Goal: Information Seeking & Learning: Learn about a topic

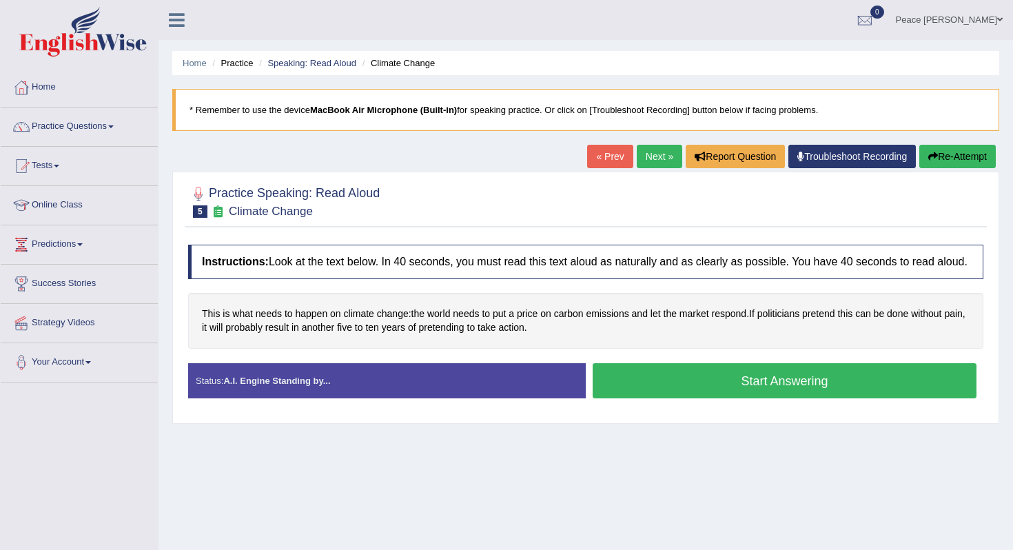
click at [696, 398] on button "Start Answering" at bounding box center [785, 380] width 384 height 35
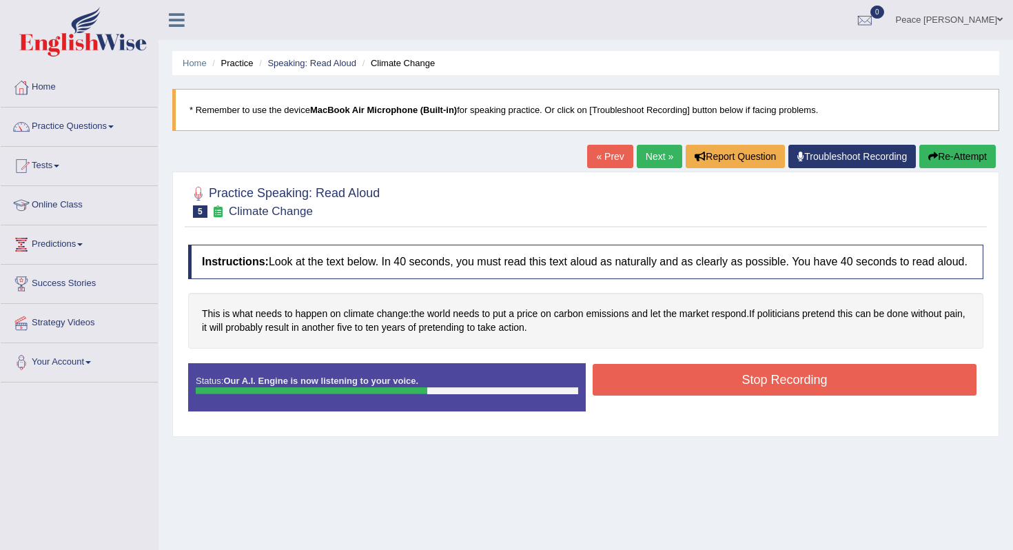
click at [696, 396] on button "Stop Recording" at bounding box center [785, 380] width 384 height 32
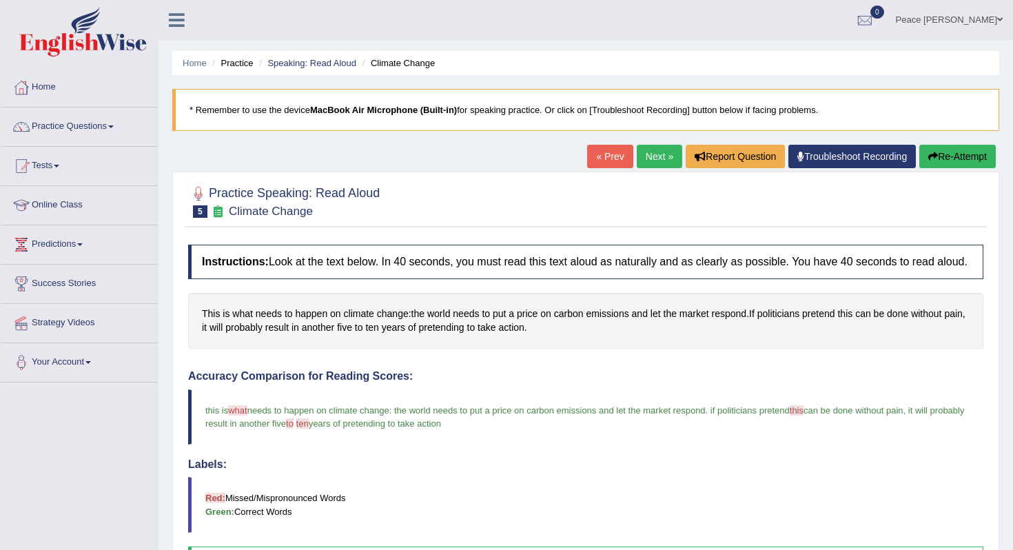
click at [657, 156] on link "Next »" at bounding box center [659, 156] width 45 height 23
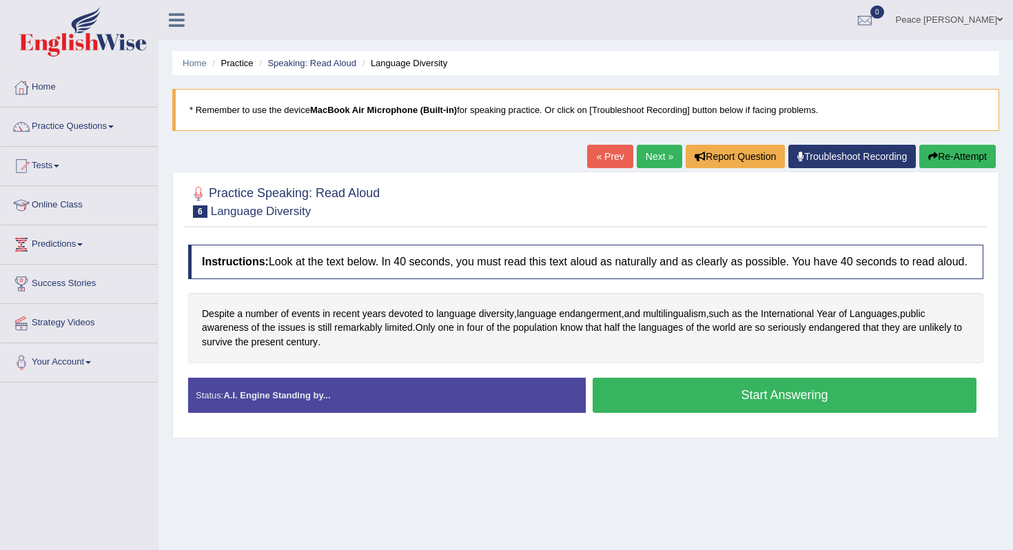
click at [654, 411] on button "Start Answering" at bounding box center [785, 395] width 384 height 35
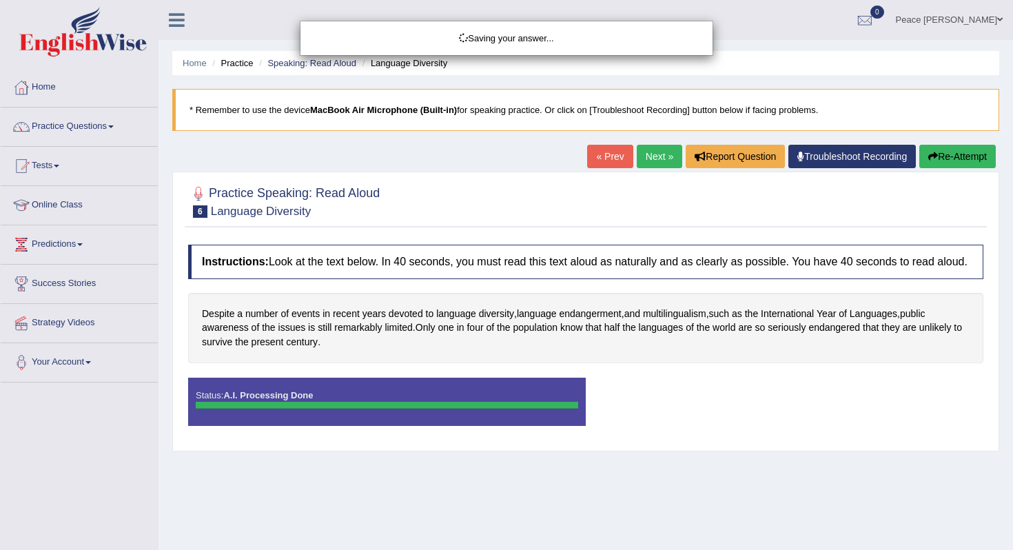
click at [656, 411] on body "Toggle navigation Home Practice Questions Speaking Practice Read Aloud Repeat S…" at bounding box center [506, 275] width 1013 height 550
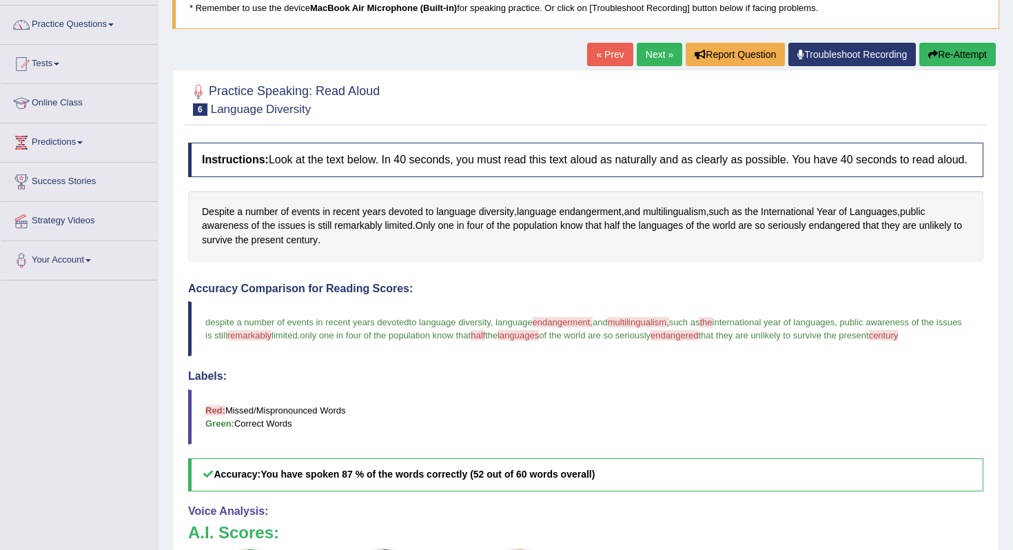
scroll to position [83, 0]
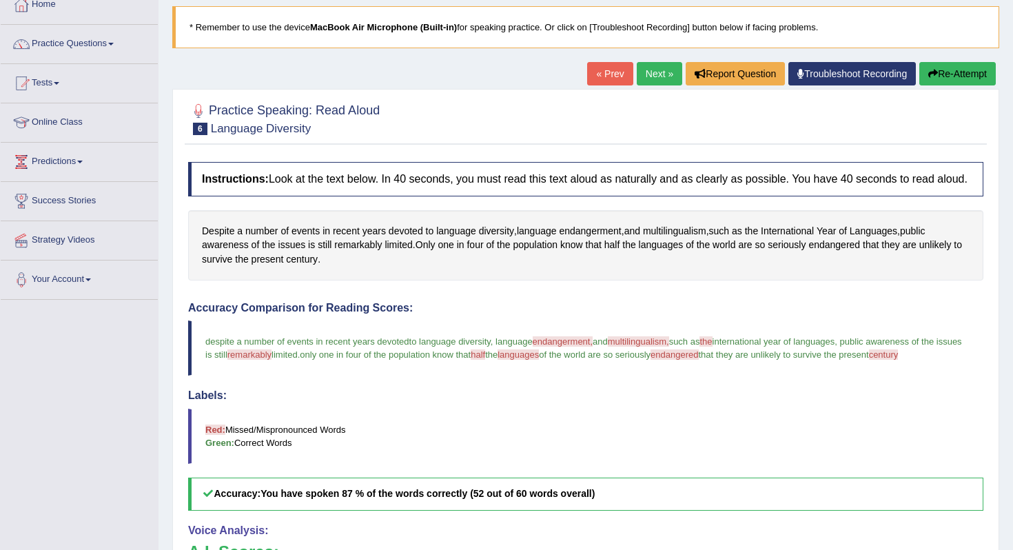
click at [642, 74] on link "Next »" at bounding box center [659, 73] width 45 height 23
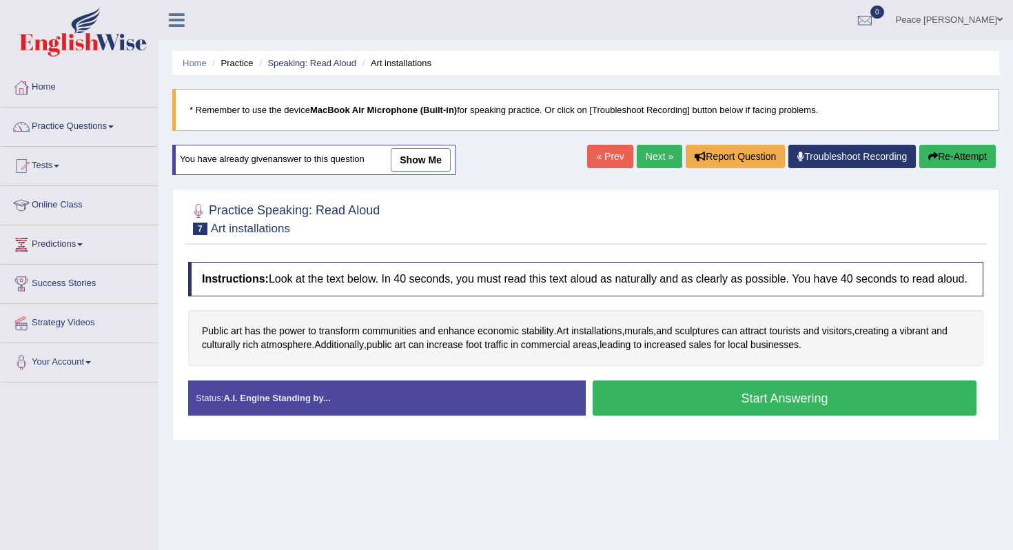
click at [690, 413] on button "Start Answering" at bounding box center [785, 398] width 384 height 35
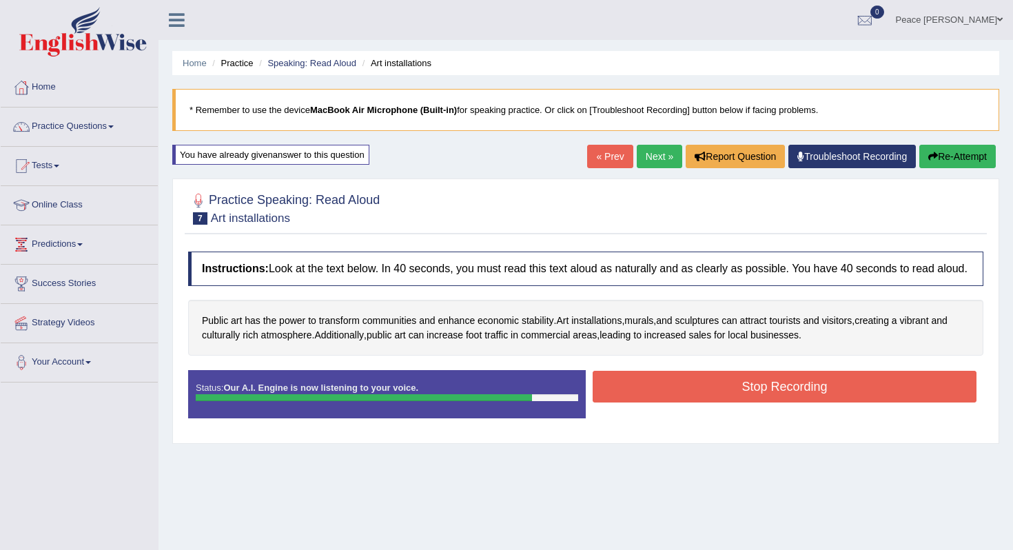
click at [691, 406] on div "Stop Recording" at bounding box center [785, 388] width 398 height 35
click at [687, 399] on button "Stop Recording" at bounding box center [785, 387] width 384 height 32
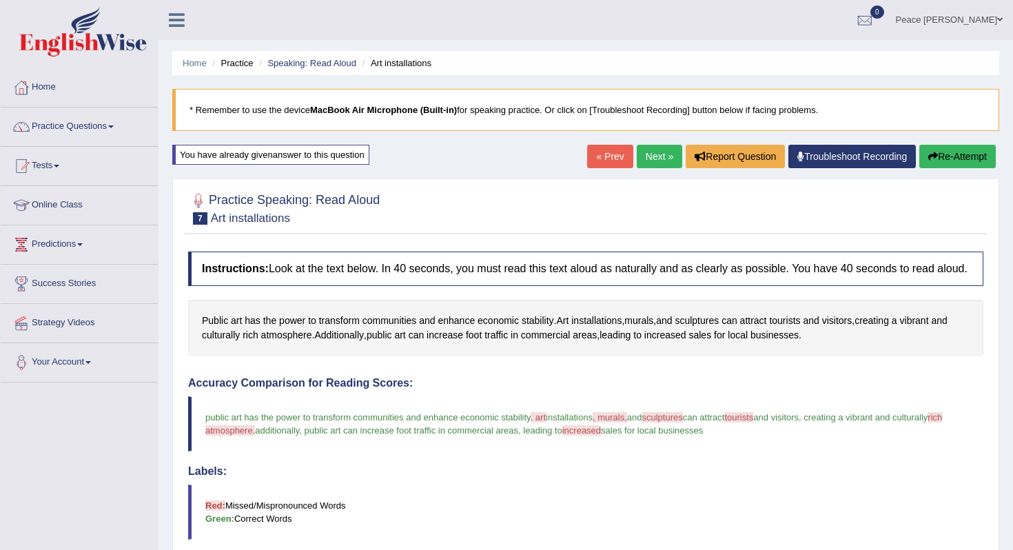
click at [651, 151] on link "Next »" at bounding box center [659, 156] width 45 height 23
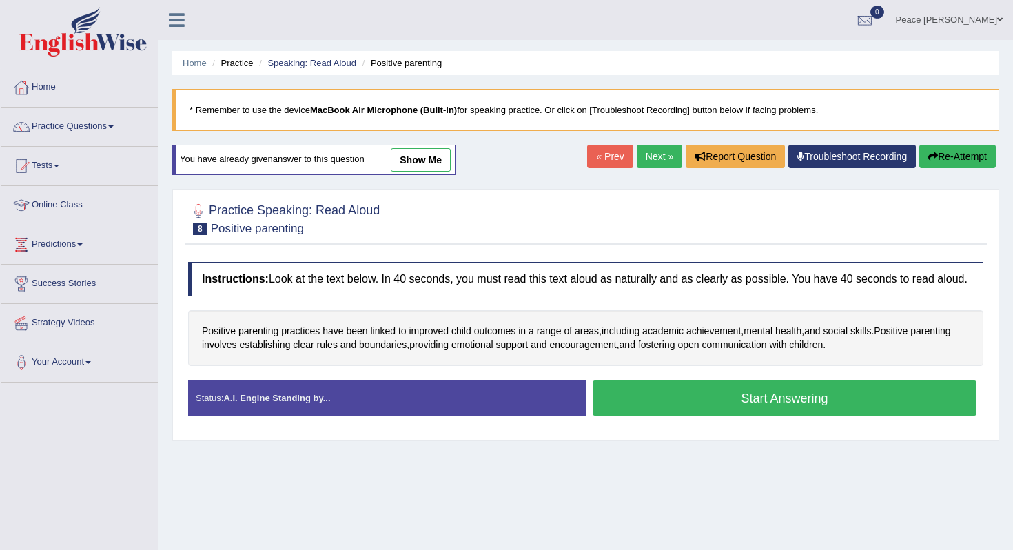
click at [676, 416] on button "Start Answering" at bounding box center [785, 398] width 384 height 35
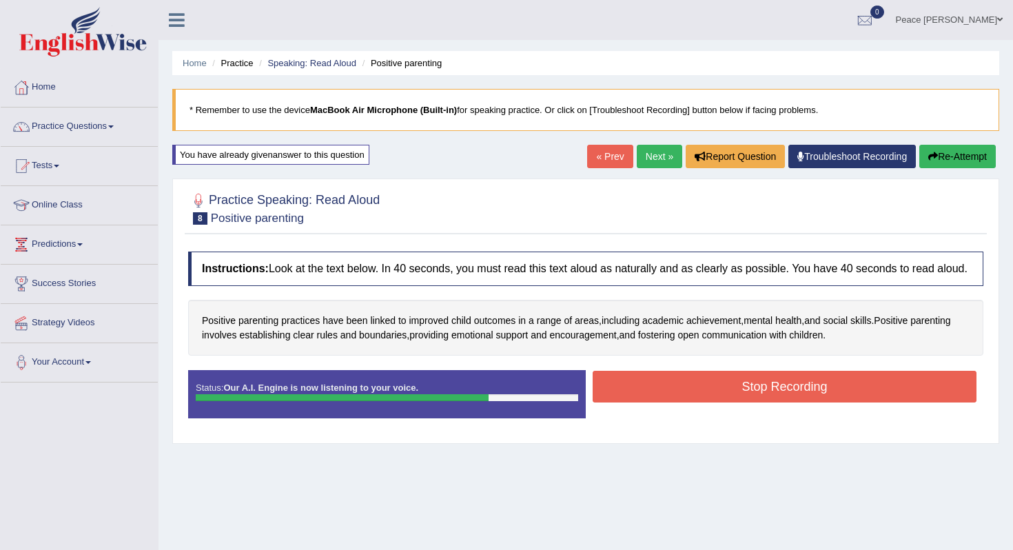
click at [680, 403] on button "Stop Recording" at bounding box center [785, 387] width 384 height 32
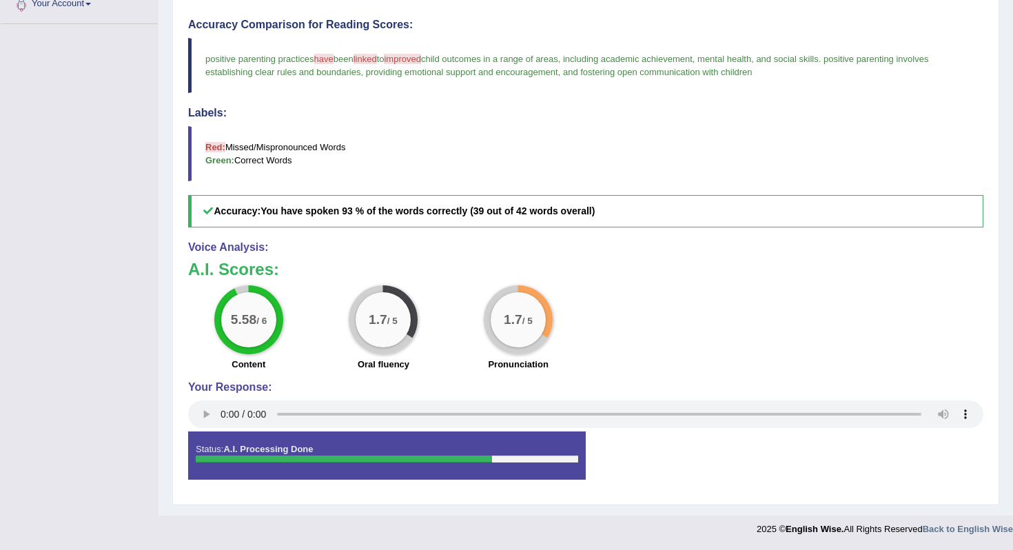
scroll to position [371, 0]
click at [398, 309] on div "1.7 / 5" at bounding box center [383, 319] width 55 height 55
click at [513, 315] on big "1.7" at bounding box center [513, 319] width 19 height 15
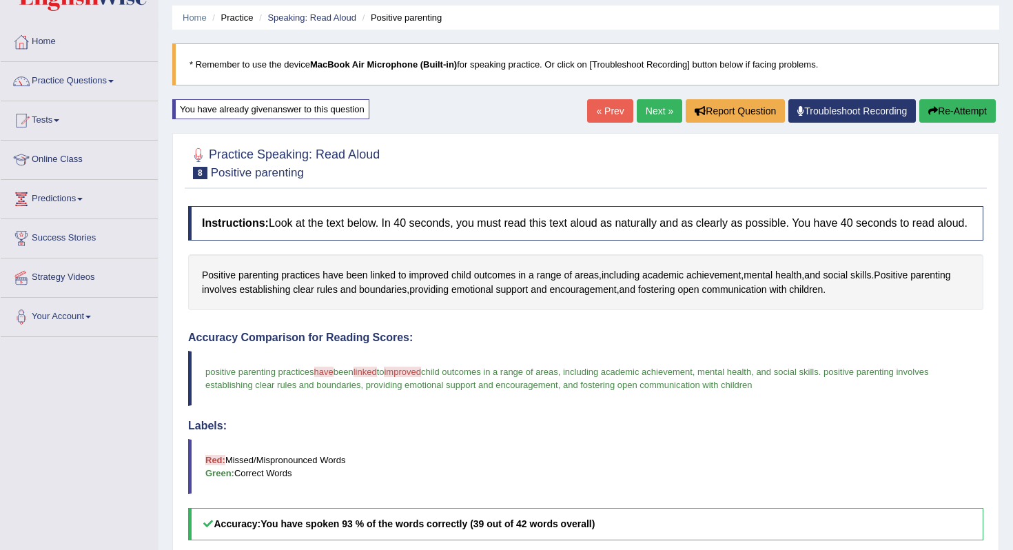
scroll to position [40, 0]
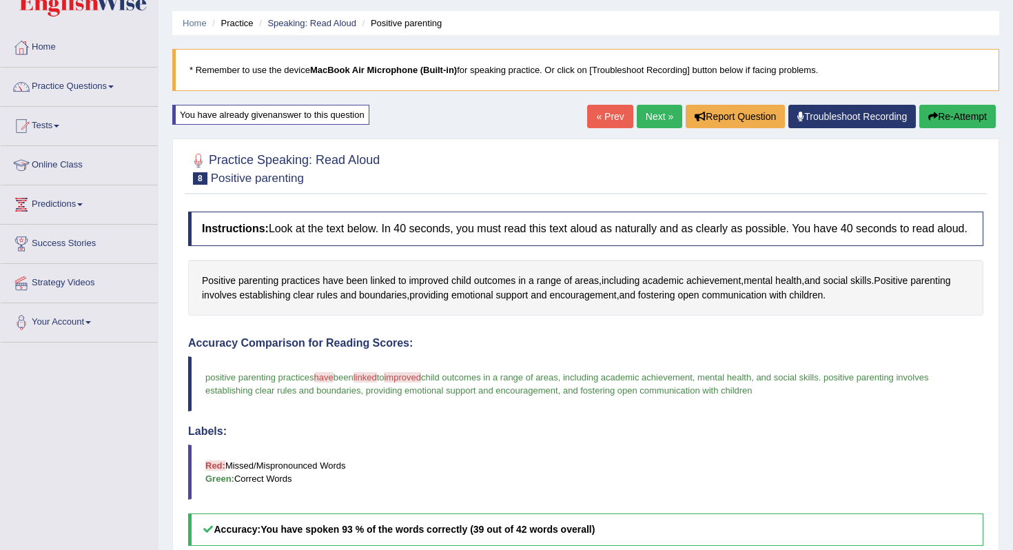
click at [656, 114] on link "Next »" at bounding box center [659, 116] width 45 height 23
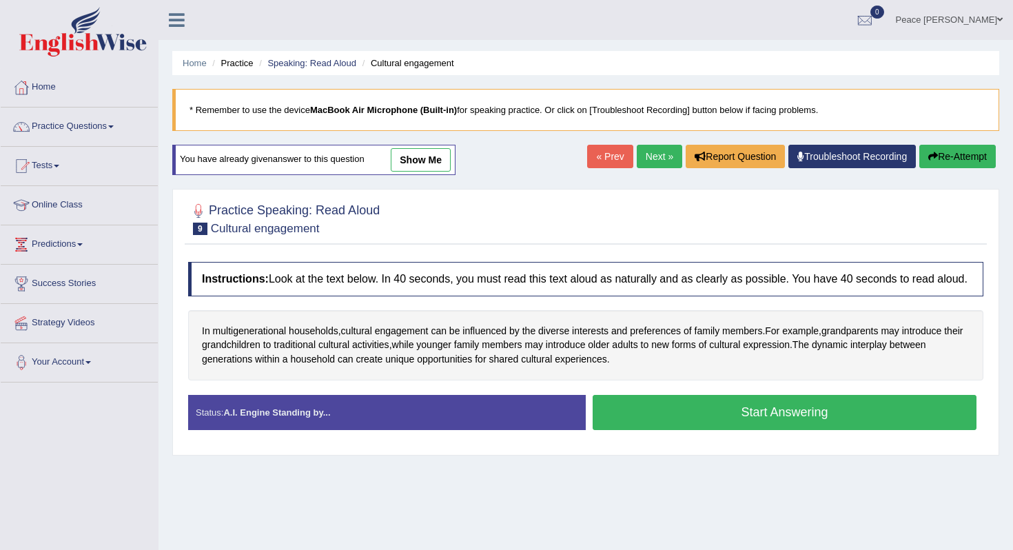
click at [782, 419] on button "Start Answering" at bounding box center [785, 412] width 384 height 35
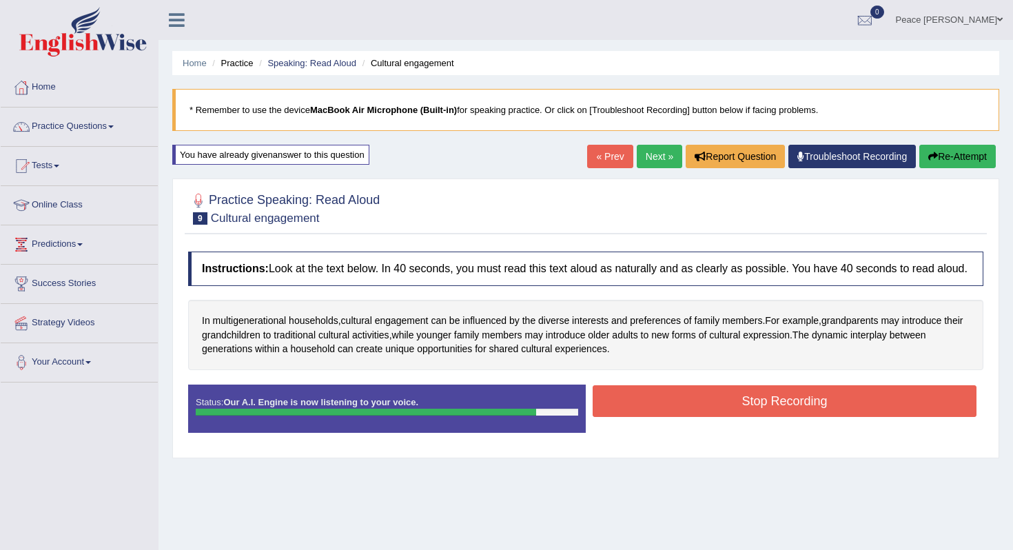
click at [782, 417] on button "Stop Recording" at bounding box center [785, 401] width 384 height 32
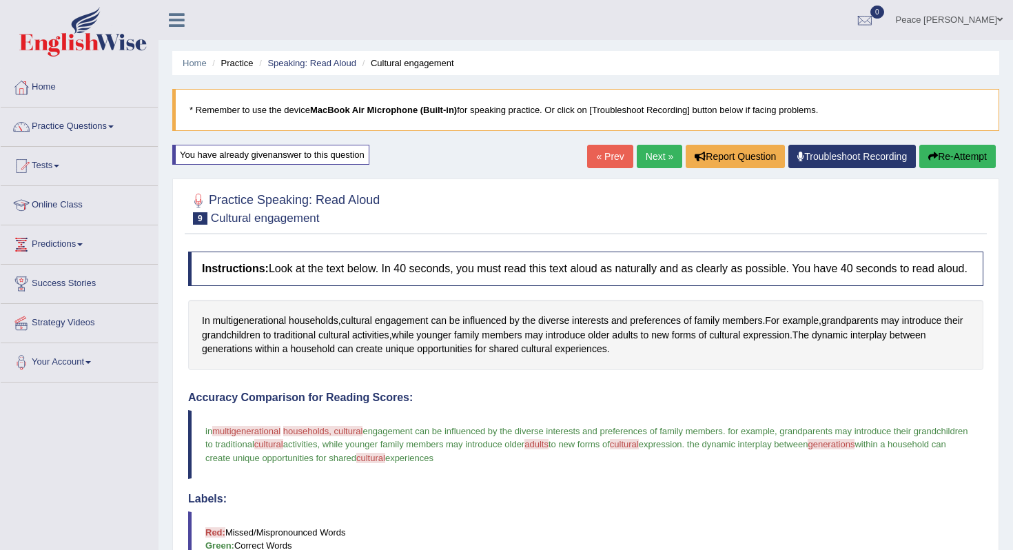
click at [645, 151] on link "Next »" at bounding box center [659, 156] width 45 height 23
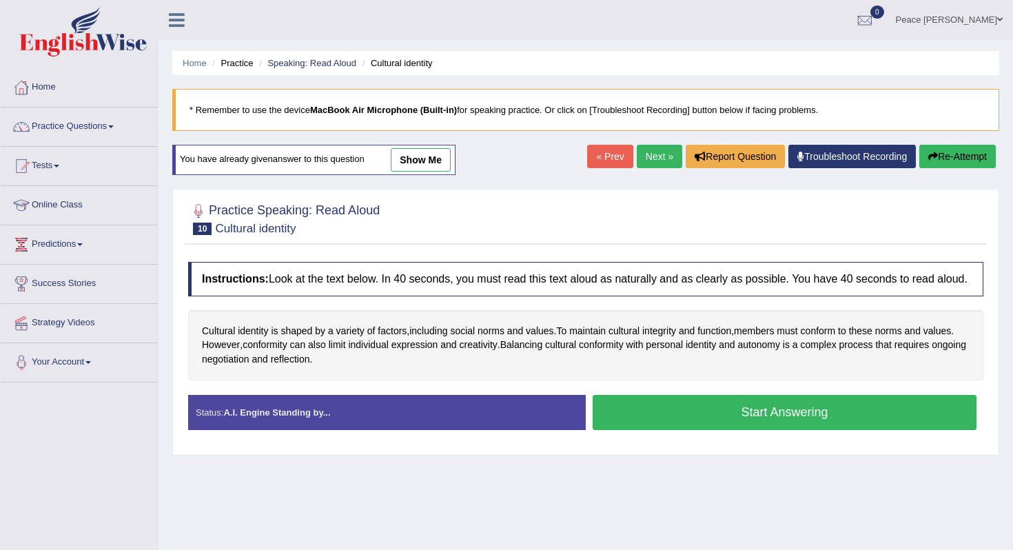
click at [707, 430] on button "Start Answering" at bounding box center [785, 412] width 384 height 35
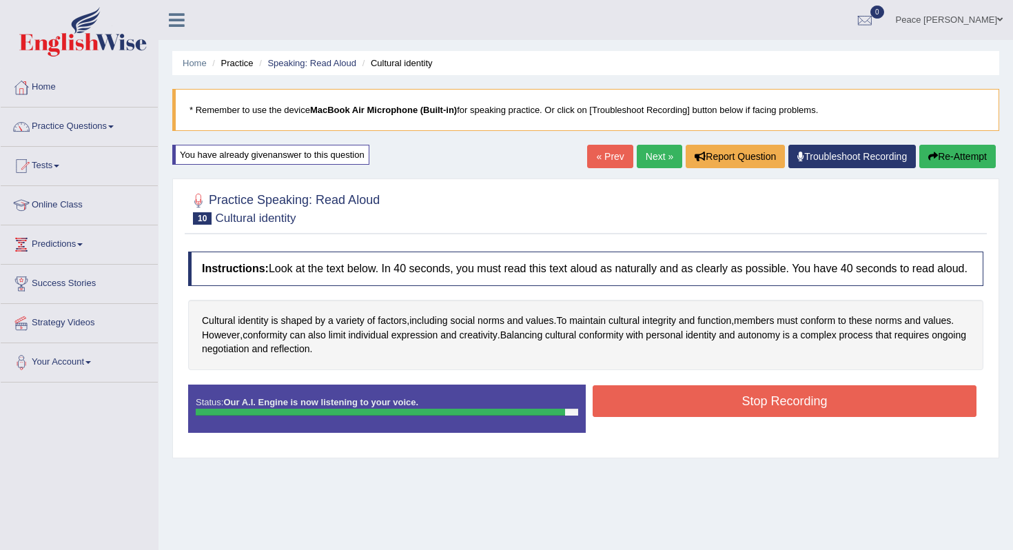
click at [713, 410] on button "Stop Recording" at bounding box center [785, 401] width 384 height 32
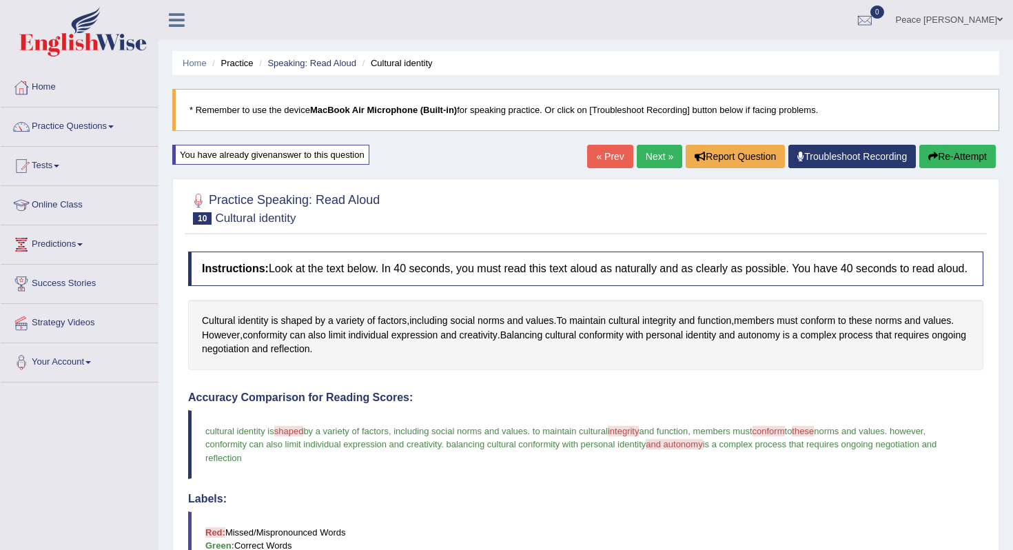
click at [658, 153] on link "Next »" at bounding box center [659, 156] width 45 height 23
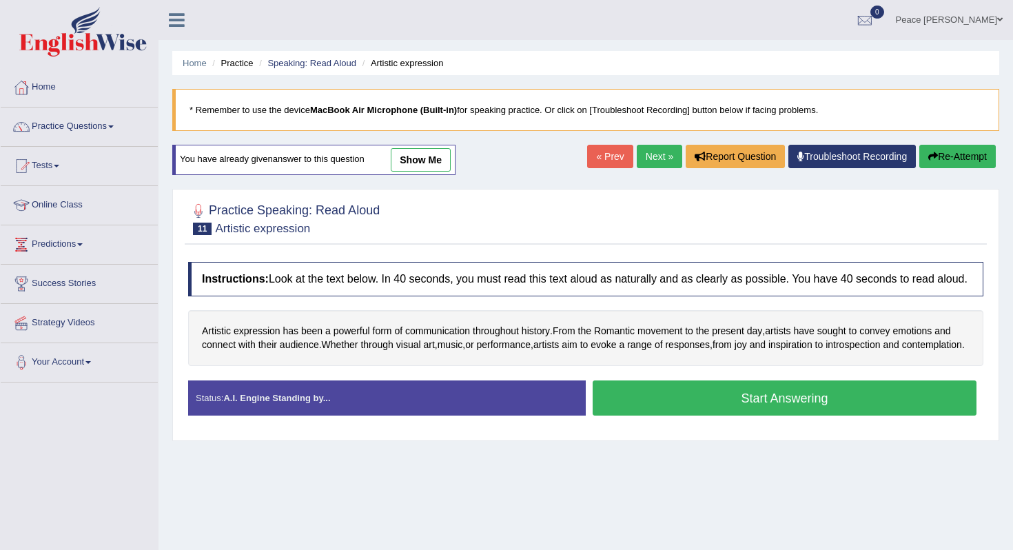
click at [727, 416] on button "Start Answering" at bounding box center [785, 398] width 384 height 35
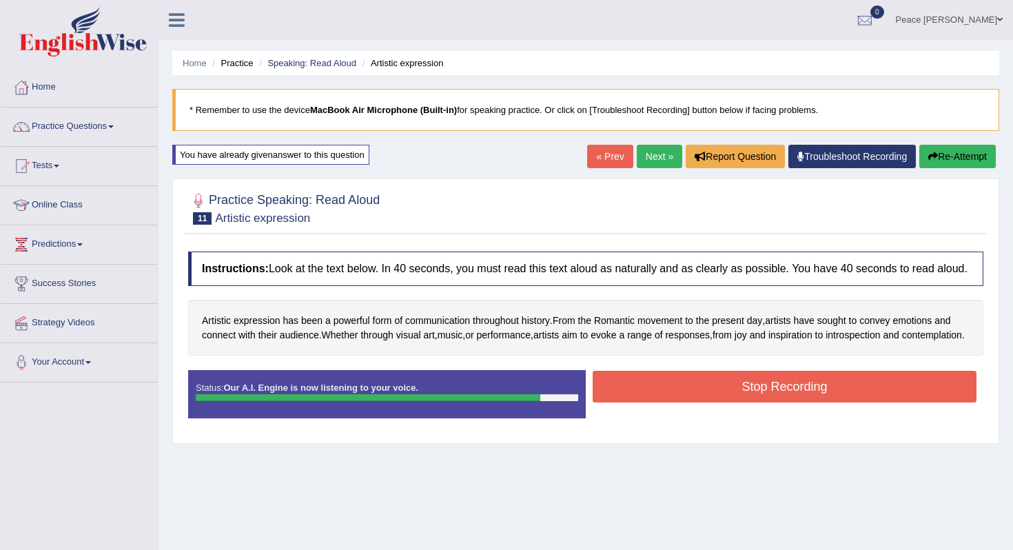
click at [731, 403] on button "Stop Recording" at bounding box center [785, 387] width 384 height 32
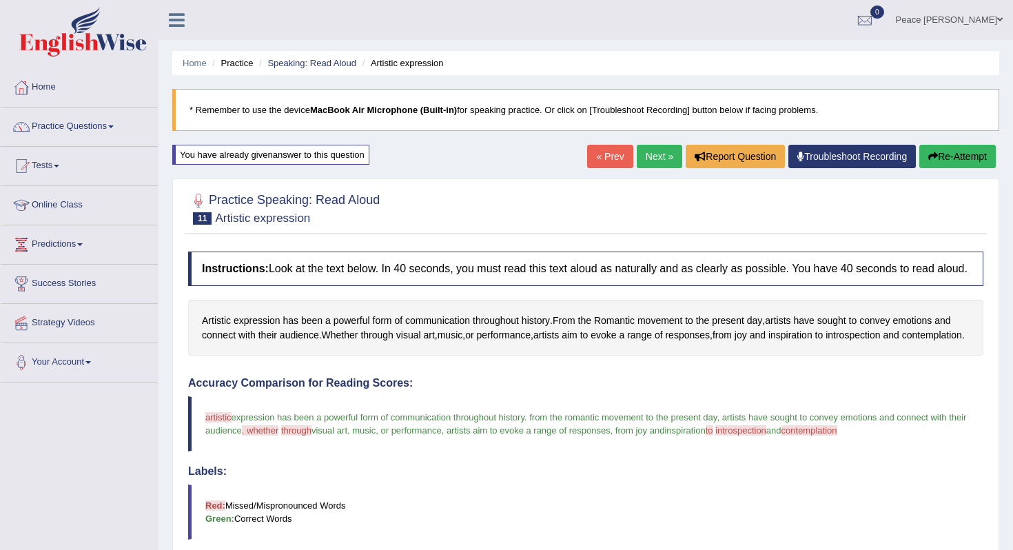
click at [645, 152] on link "Next »" at bounding box center [659, 156] width 45 height 23
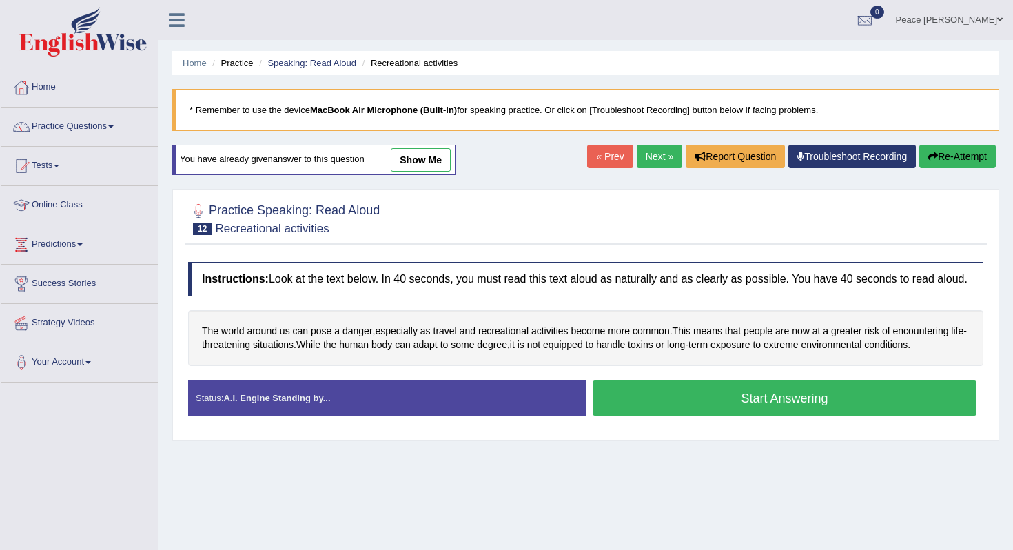
click at [758, 415] on button "Start Answering" at bounding box center [785, 398] width 384 height 35
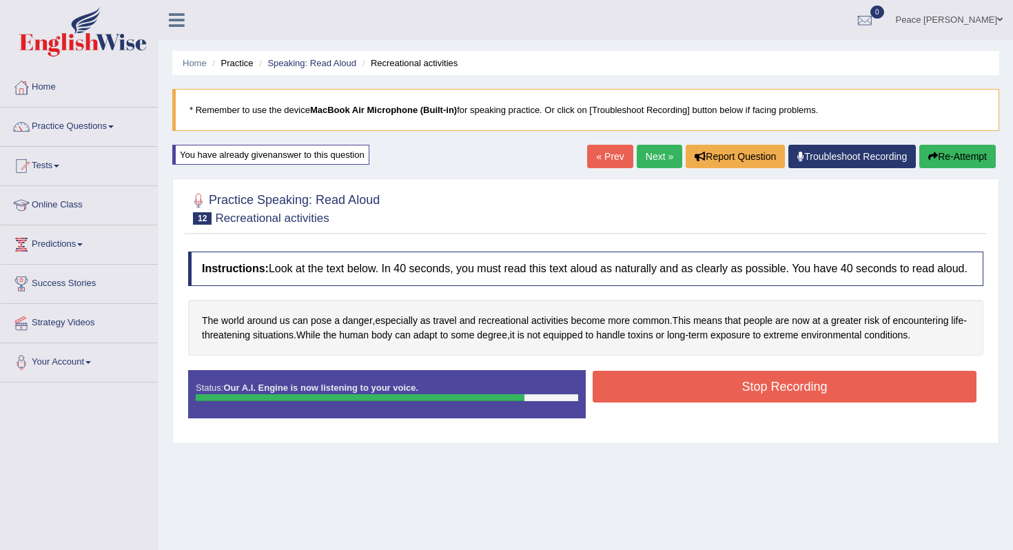
click at [755, 402] on button "Stop Recording" at bounding box center [785, 387] width 384 height 32
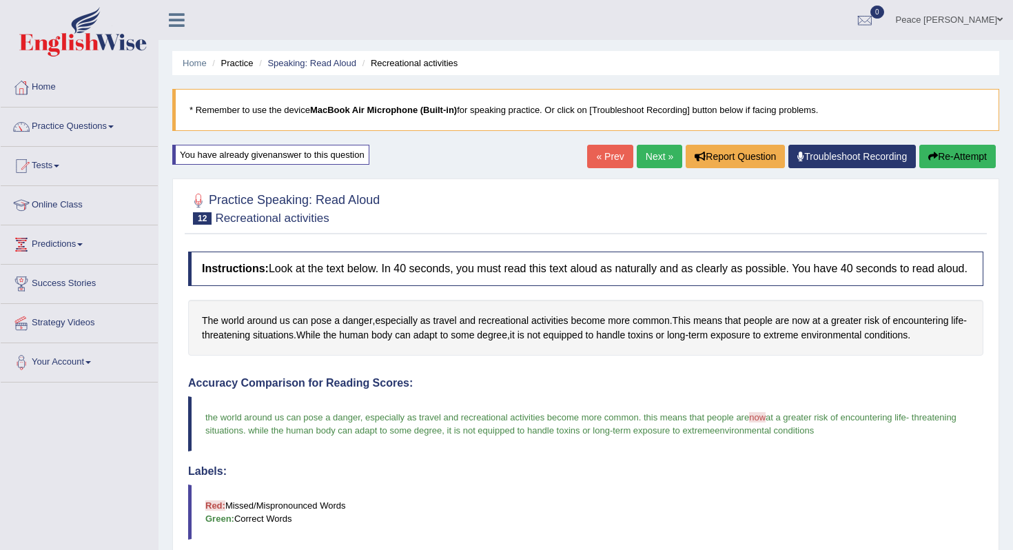
click at [656, 153] on link "Next »" at bounding box center [659, 156] width 45 height 23
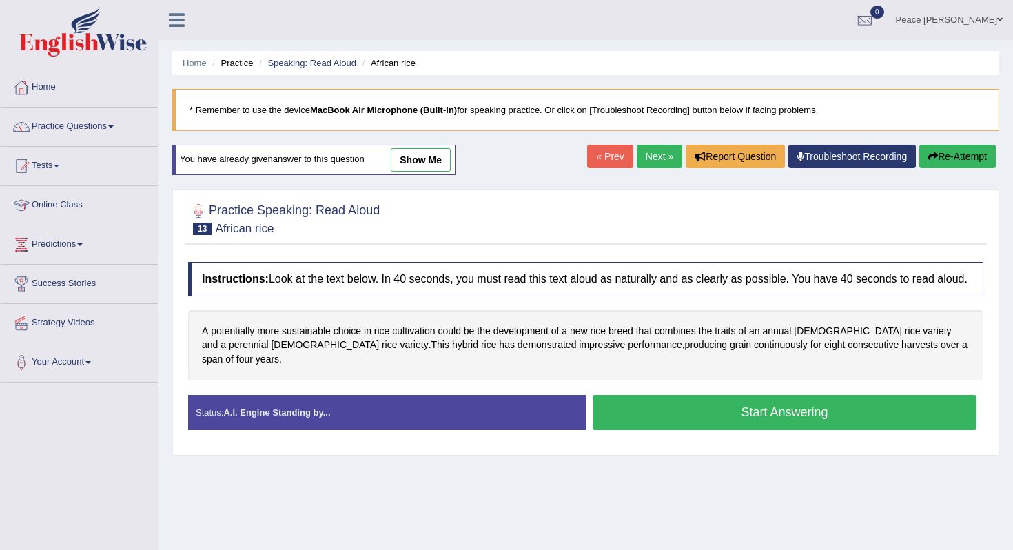
click at [647, 407] on button "Start Answering" at bounding box center [785, 412] width 384 height 35
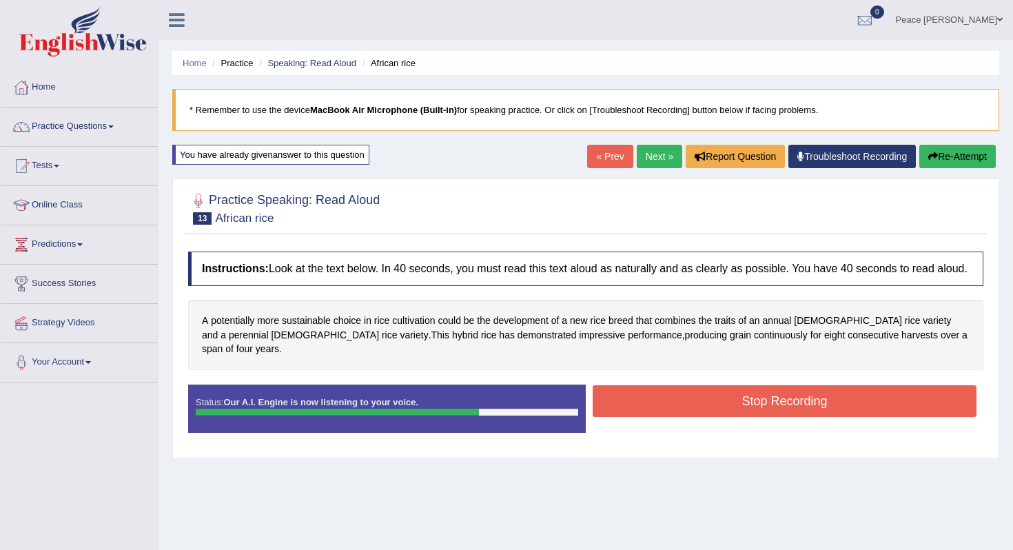
click at [653, 407] on button "Stop Recording" at bounding box center [785, 401] width 384 height 32
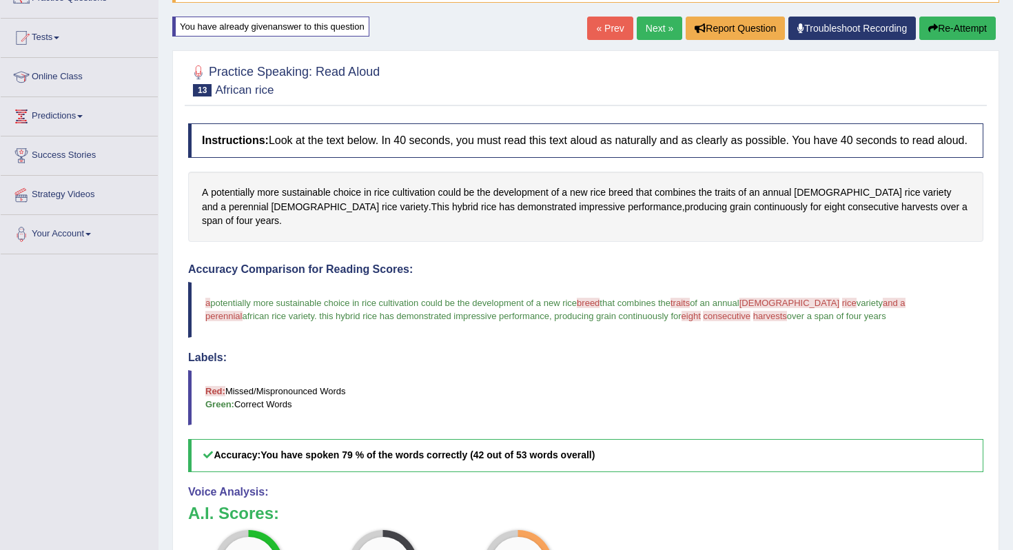
scroll to position [138, 0]
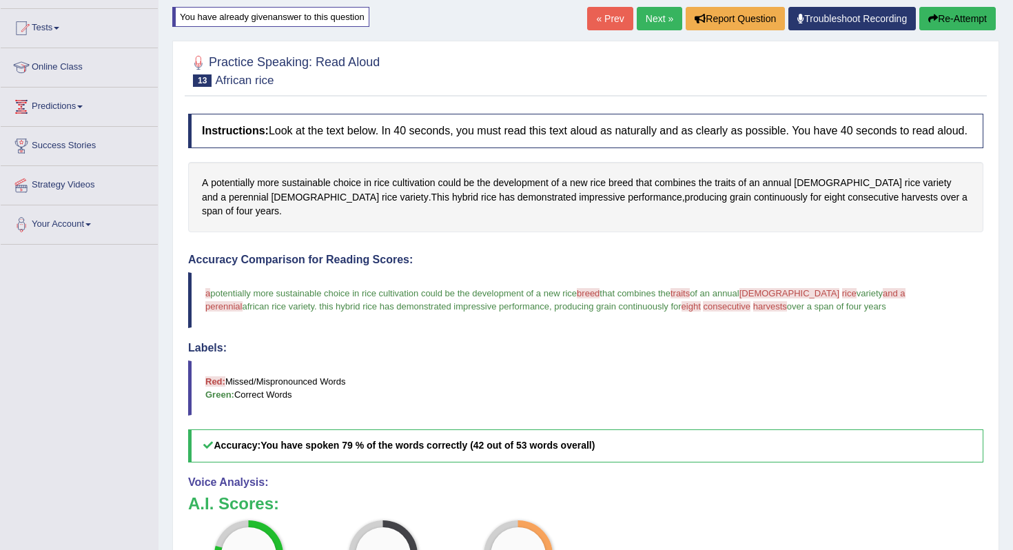
click at [938, 19] on button "Re-Attempt" at bounding box center [958, 18] width 77 height 23
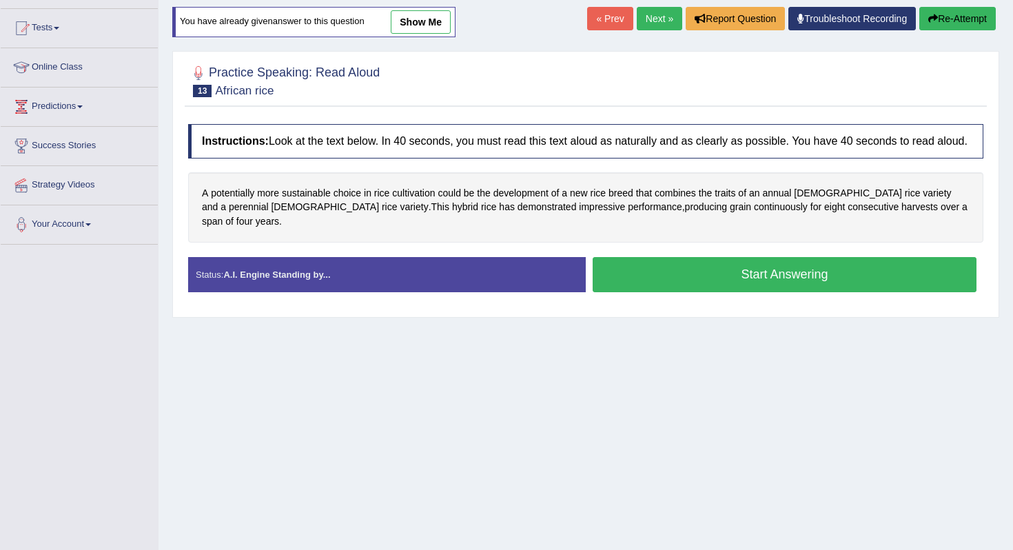
click at [734, 272] on button "Start Answering" at bounding box center [785, 274] width 384 height 35
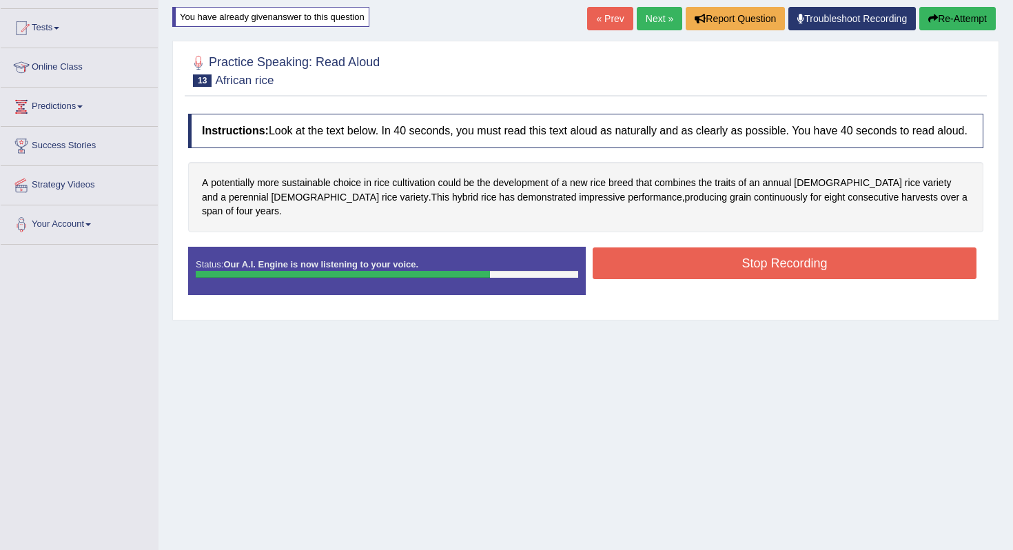
click at [734, 272] on button "Stop Recording" at bounding box center [785, 263] width 384 height 32
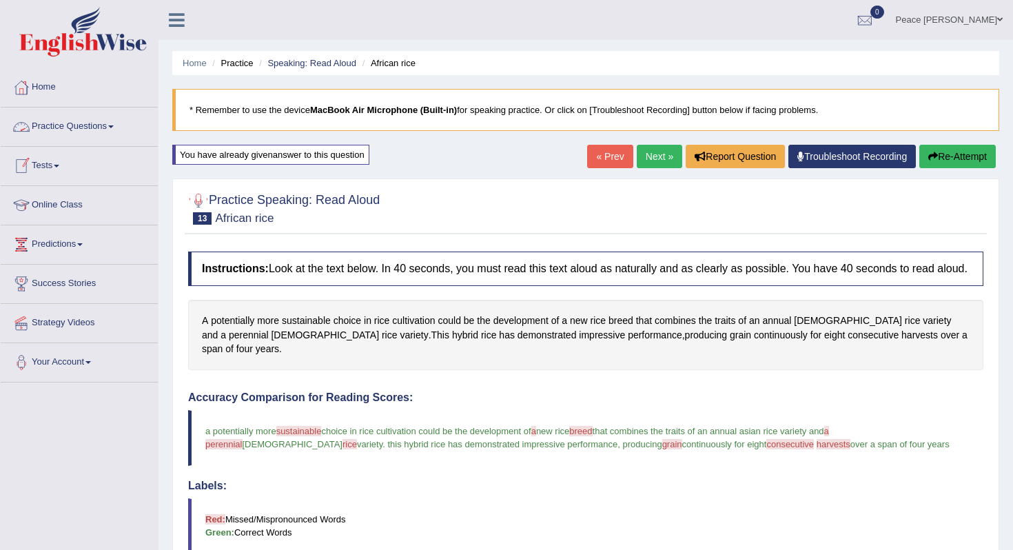
click at [115, 123] on link "Practice Questions" at bounding box center [79, 125] width 157 height 34
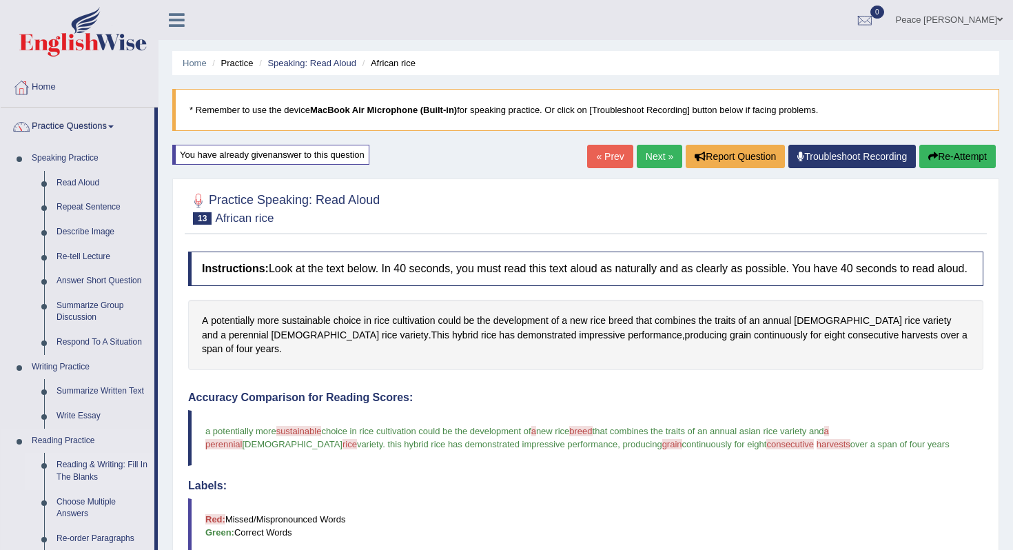
click at [96, 469] on link "Reading & Writing: Fill In The Blanks" at bounding box center [102, 471] width 104 height 37
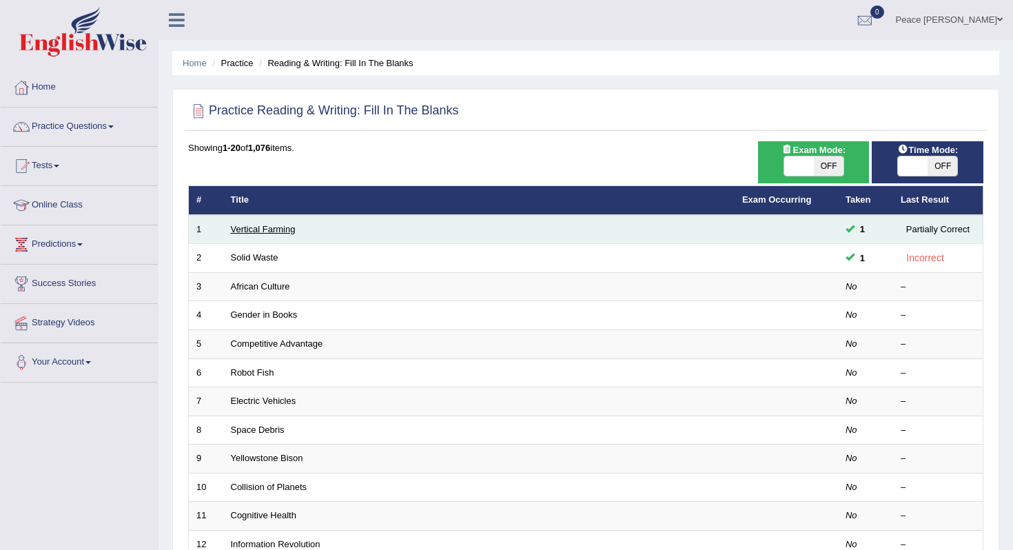
click at [245, 232] on link "Vertical Farming" at bounding box center [263, 229] width 65 height 10
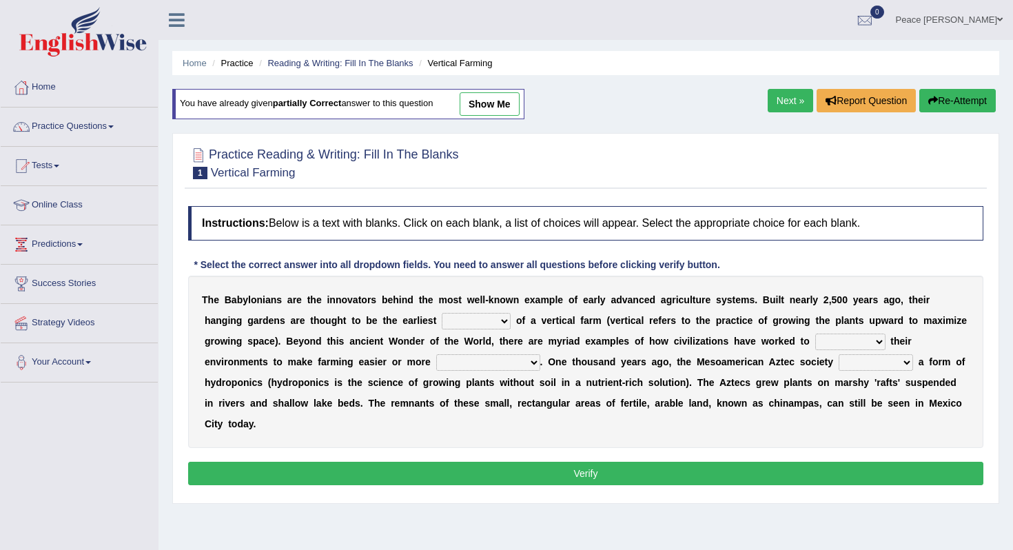
click at [475, 318] on select "prototype failure discredit protocol" at bounding box center [476, 321] width 69 height 17
